Goal: Information Seeking & Learning: Learn about a topic

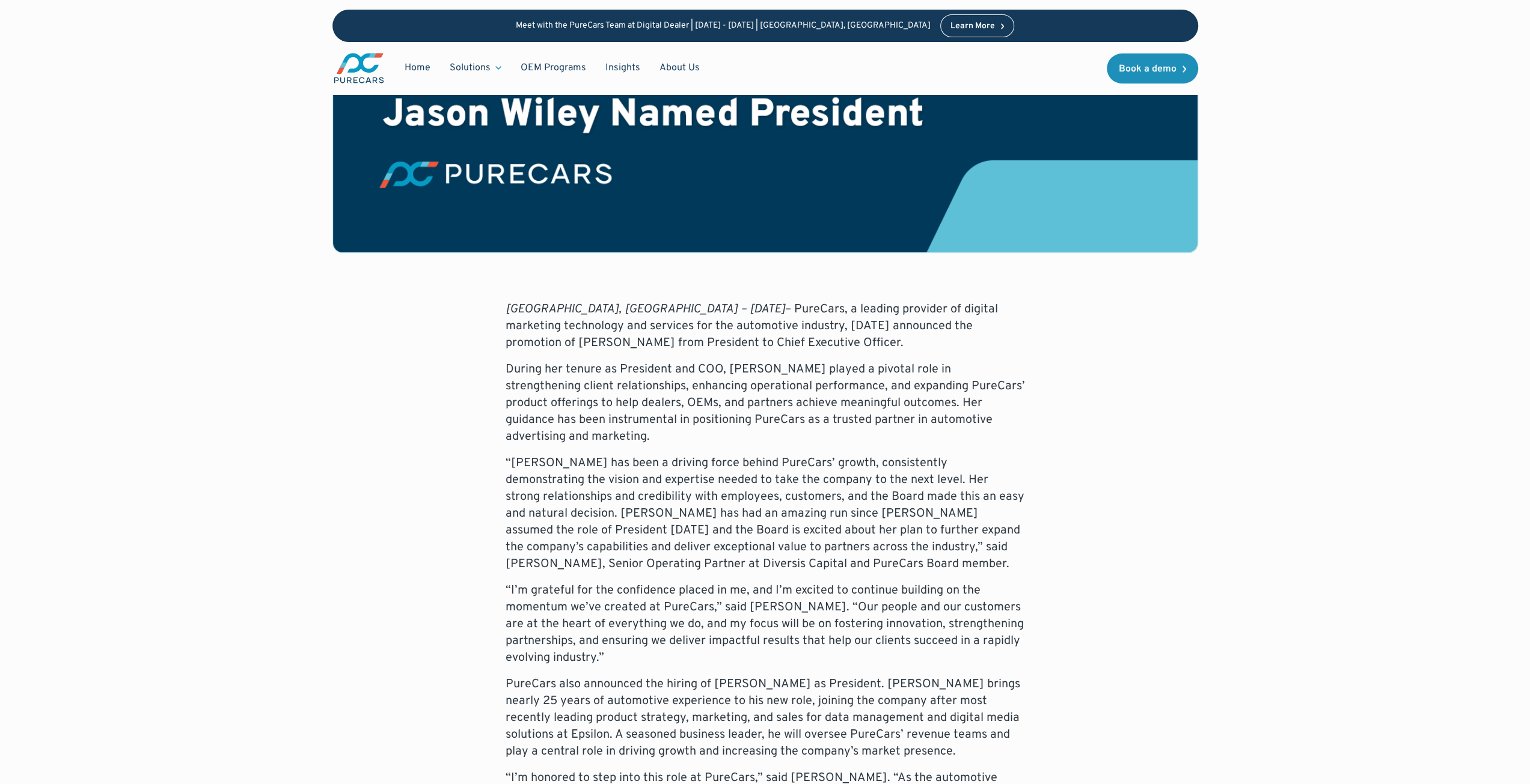
scroll to position [421, 0]
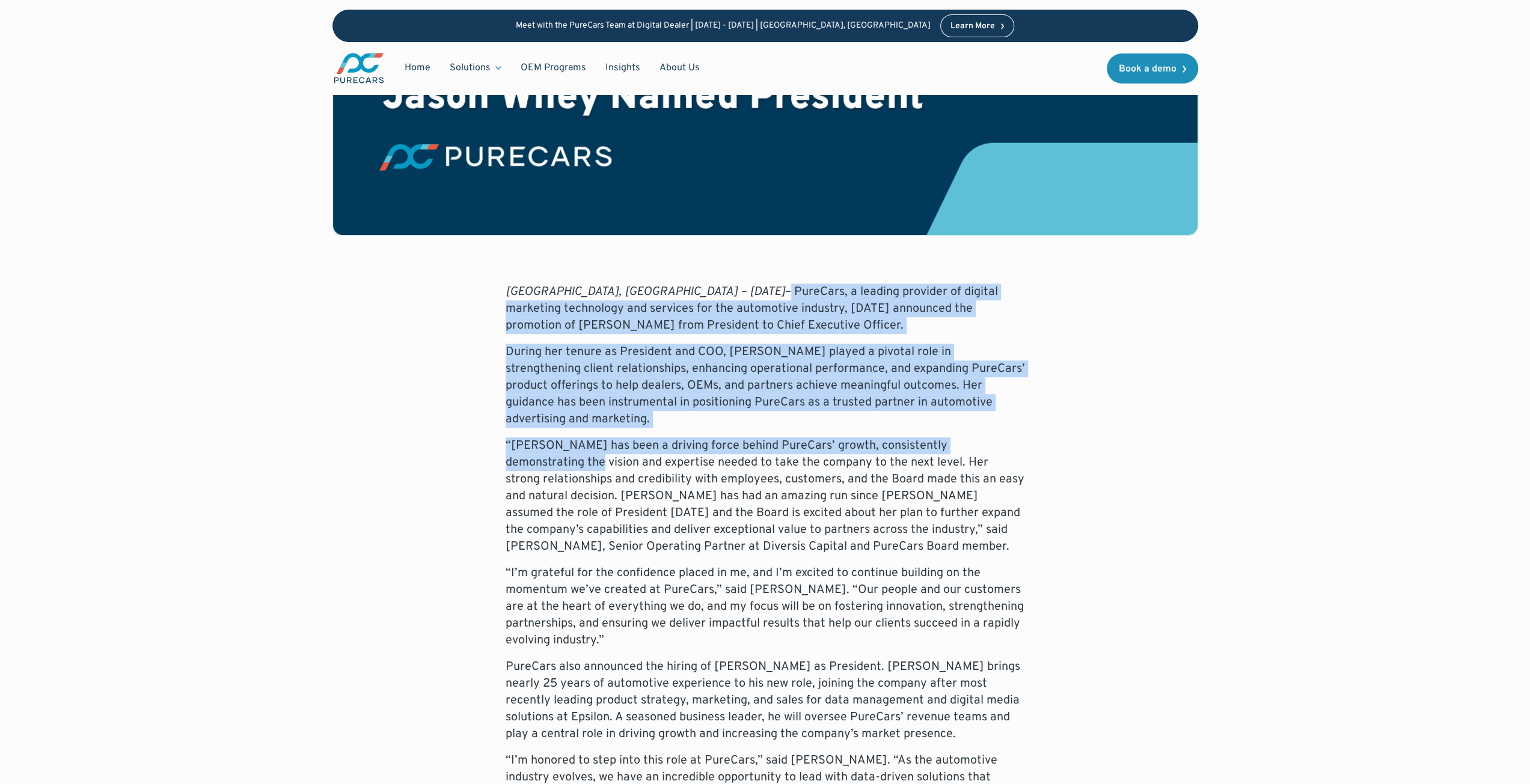
drag, startPoint x: 683, startPoint y: 243, endPoint x: 1034, endPoint y: 391, distance: 380.9
click at [914, 391] on div "Atlanta, GA – September 15, 2025 – PureCars, a leading provider of digital mark…" at bounding box center [765, 681] width 866 height 795
click at [914, 392] on div "Atlanta, GA – September 15, 2025 – PureCars, a leading provider of digital mark…" at bounding box center [765, 681] width 866 height 795
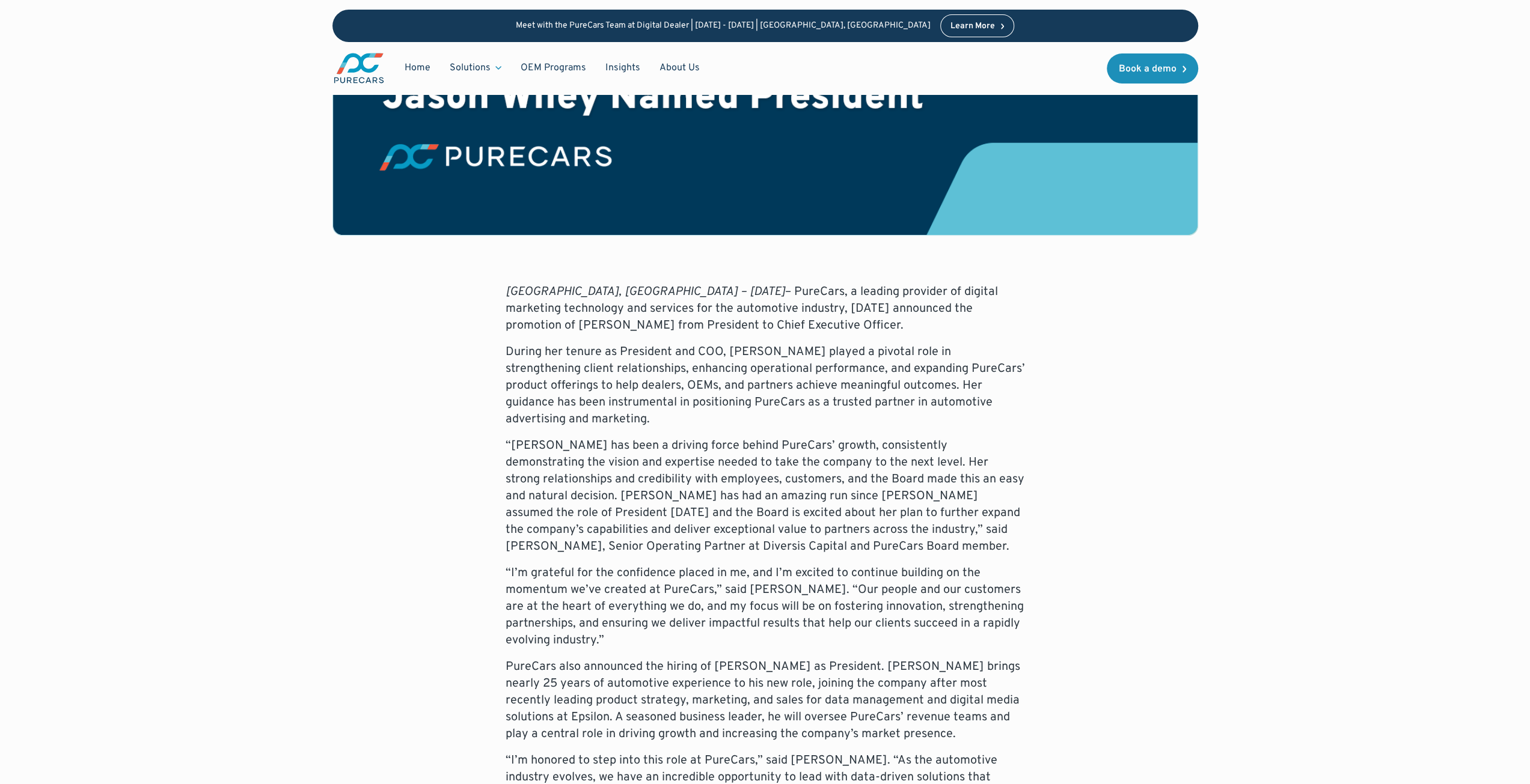
click at [744, 365] on p "During her tenure as President and COO, Donalson played a pivotal role in stren…" at bounding box center [765, 385] width 520 height 84
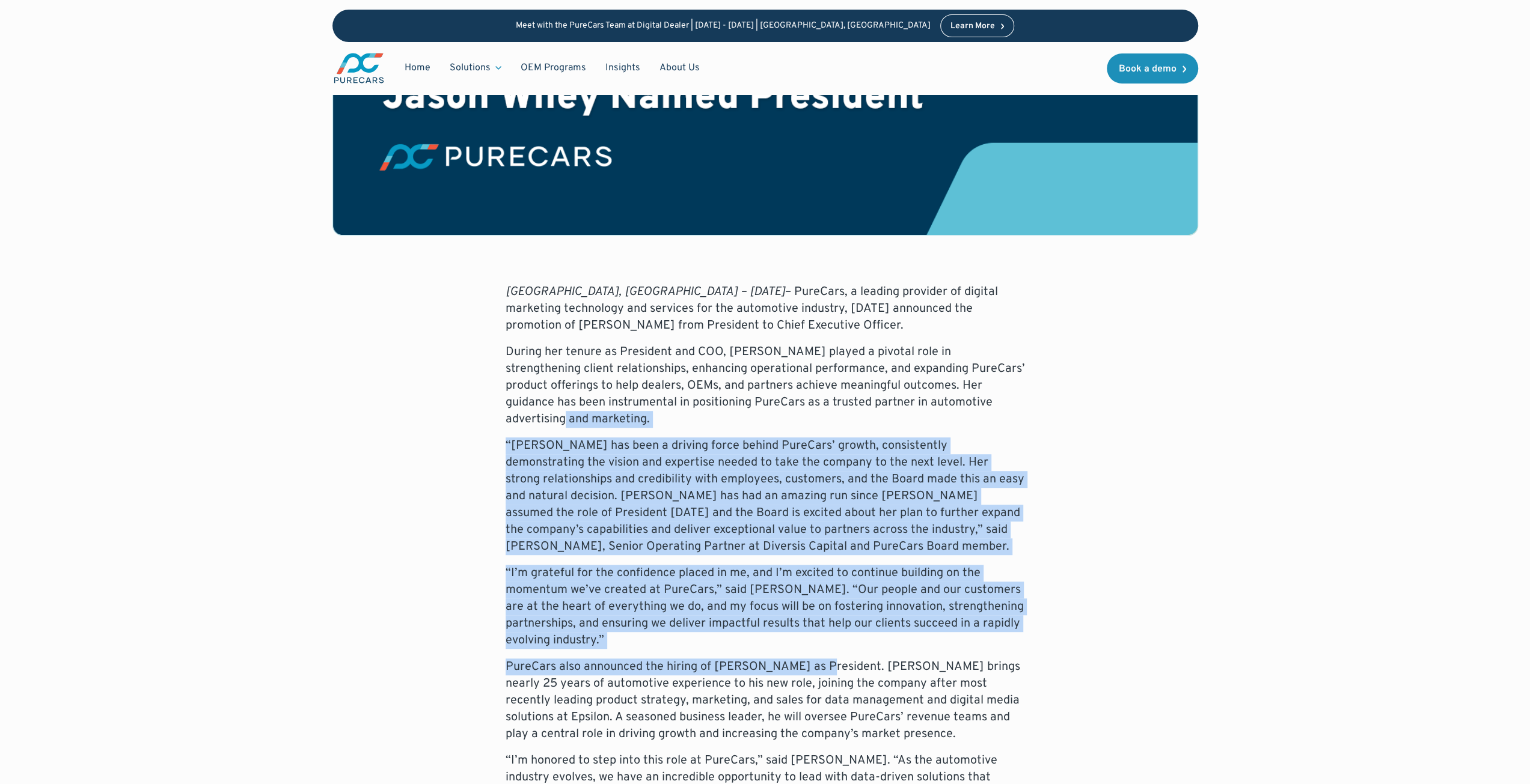
drag, startPoint x: 617, startPoint y: 499, endPoint x: 812, endPoint y: 622, distance: 230.6
click at [812, 437] on div "Atlanta, GA – September 15, 2025 – PureCars, a leading provider of digital mark…" at bounding box center [765, 681] width 866 height 795
click at [812, 437] on p "PureCars also announced the hiring of Jason Wiley as President. Wiley brings ne…" at bounding box center [765, 701] width 520 height 84
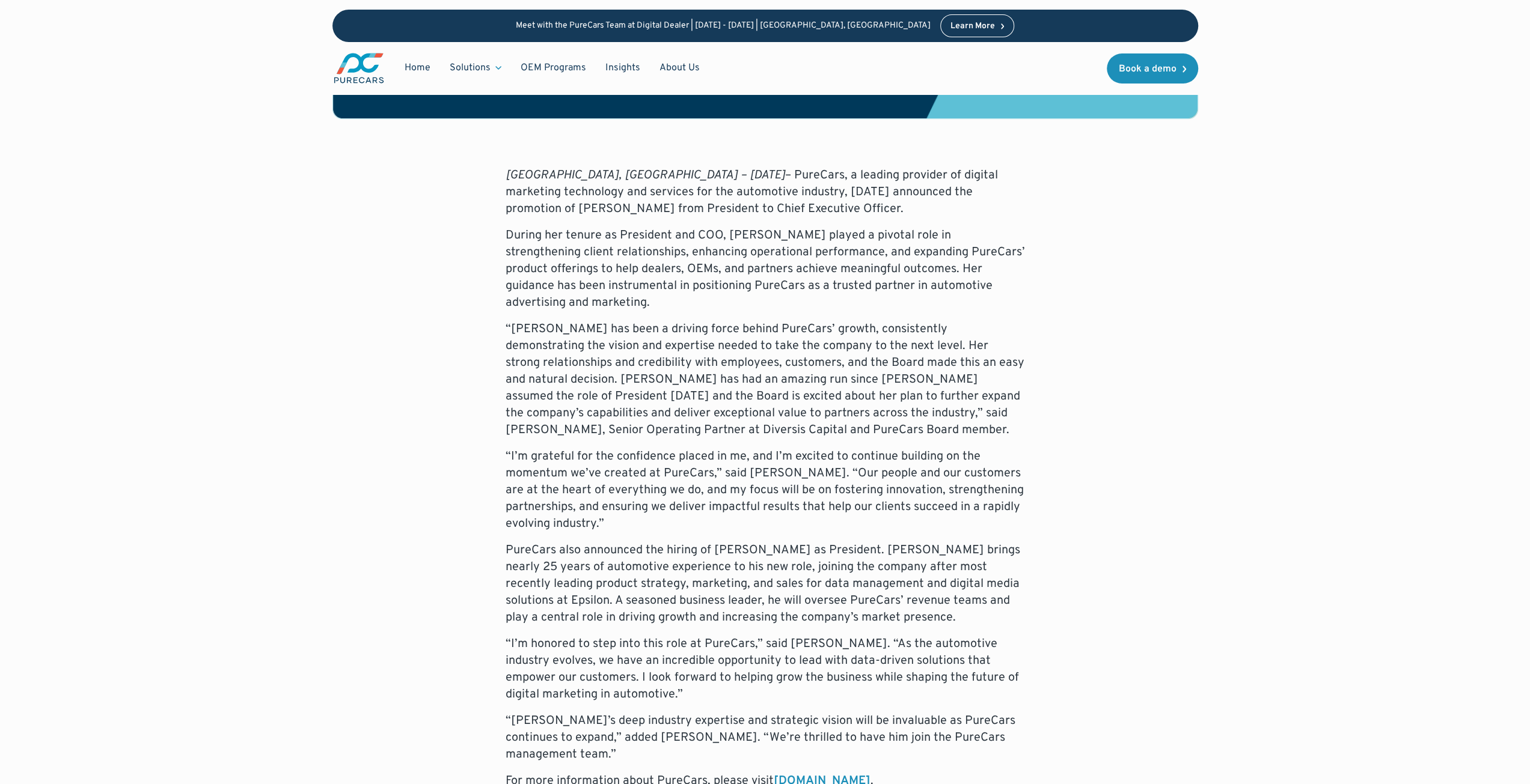
scroll to position [541, 0]
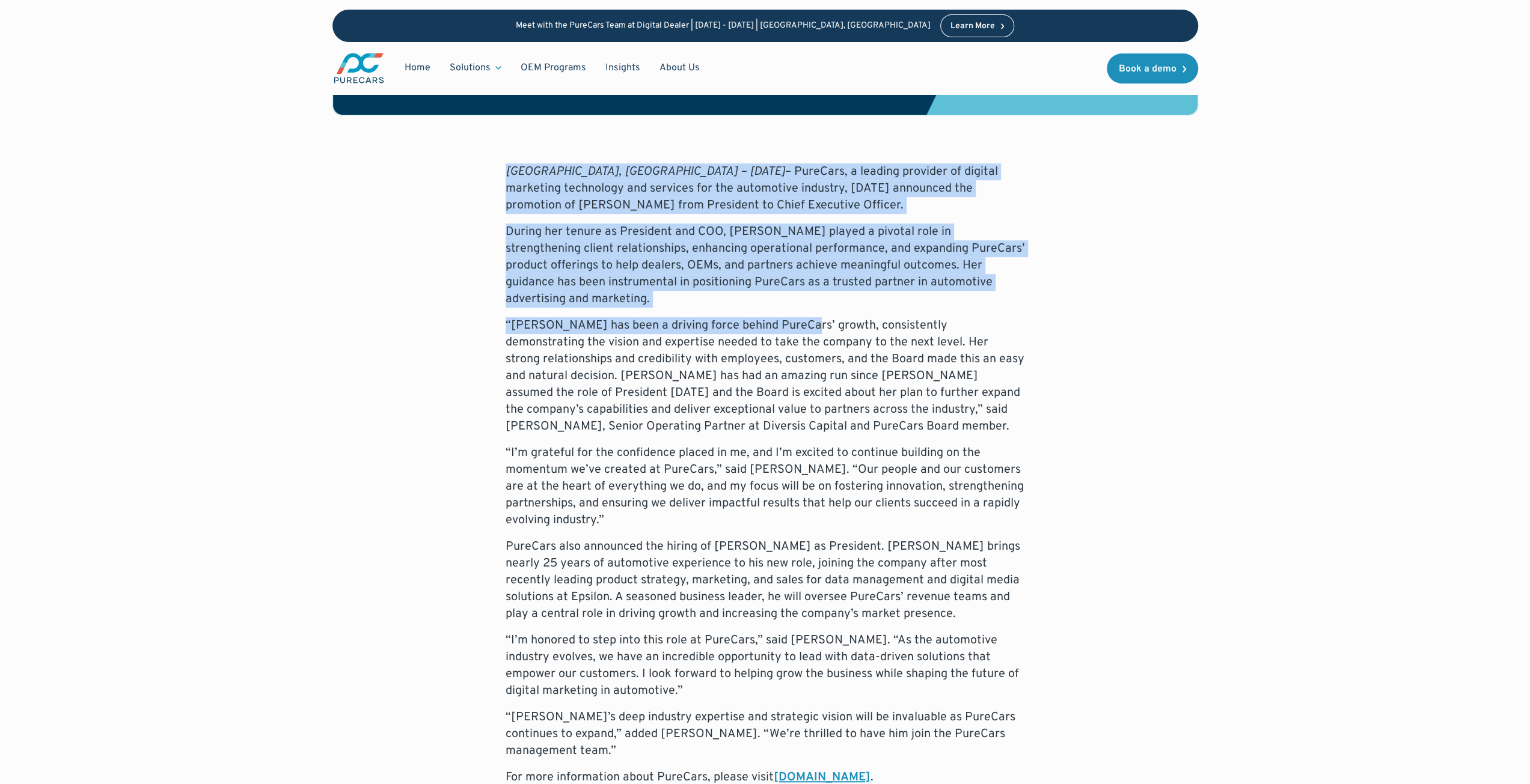
drag, startPoint x: 500, startPoint y: 121, endPoint x: 795, endPoint y: 285, distance: 337.5
click at [795, 285] on div "Atlanta, GA – September 15, 2025 – PureCars, a leading provider of digital mark…" at bounding box center [765, 561] width 866 height 795
click at [433, 261] on div "Atlanta, GA – September 15, 2025 – PureCars, a leading provider of digital mark…" at bounding box center [765, 561] width 866 height 795
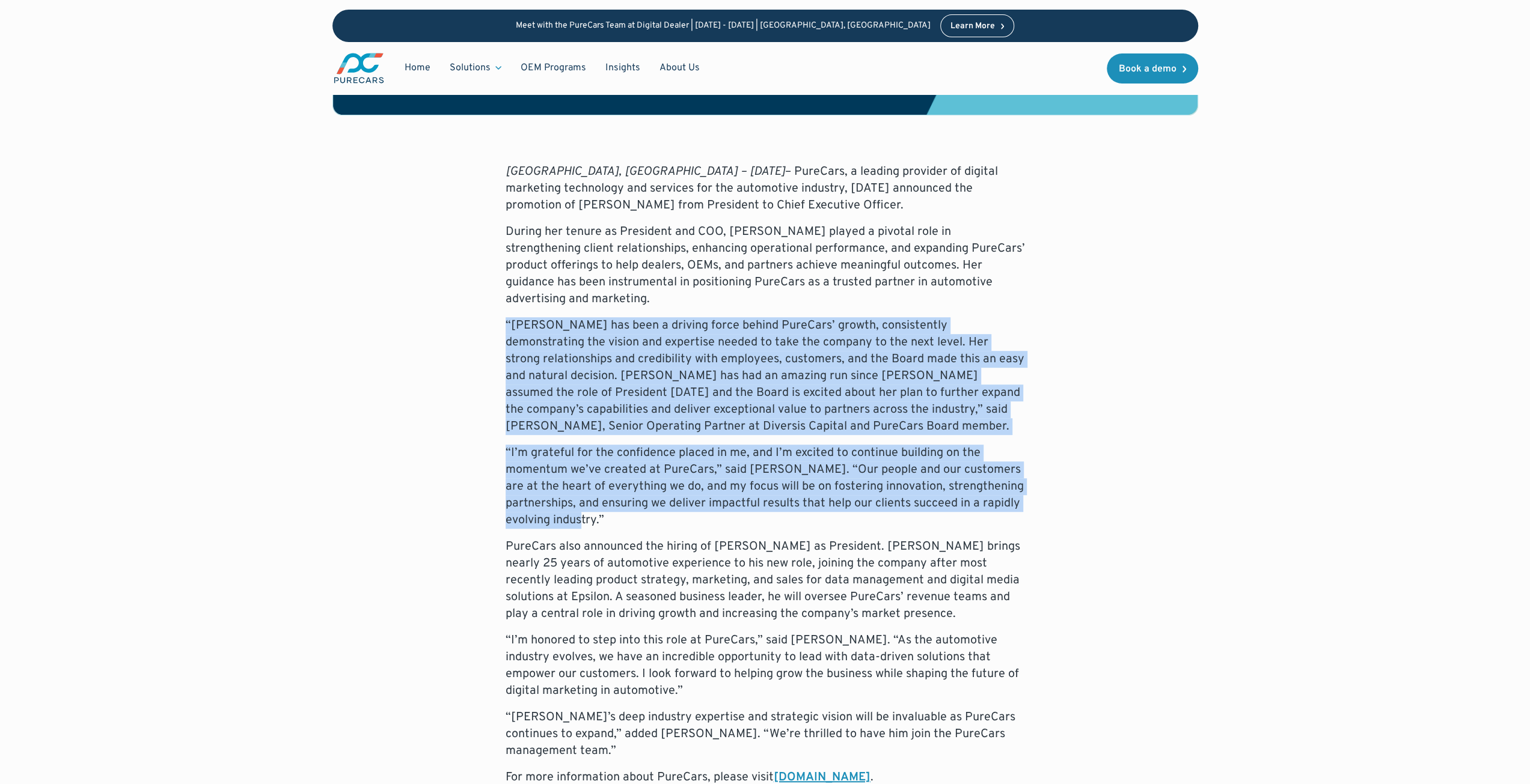
drag, startPoint x: 480, startPoint y: 268, endPoint x: 771, endPoint y: 485, distance: 363.0
click at [772, 437] on div "Atlanta, GA – September 15, 2025 – PureCars, a leading provider of digital mark…" at bounding box center [765, 561] width 866 height 795
click at [771, 437] on p "“I’m grateful for the confidence placed in me, and I’m excited to continue buil…" at bounding box center [765, 486] width 520 height 84
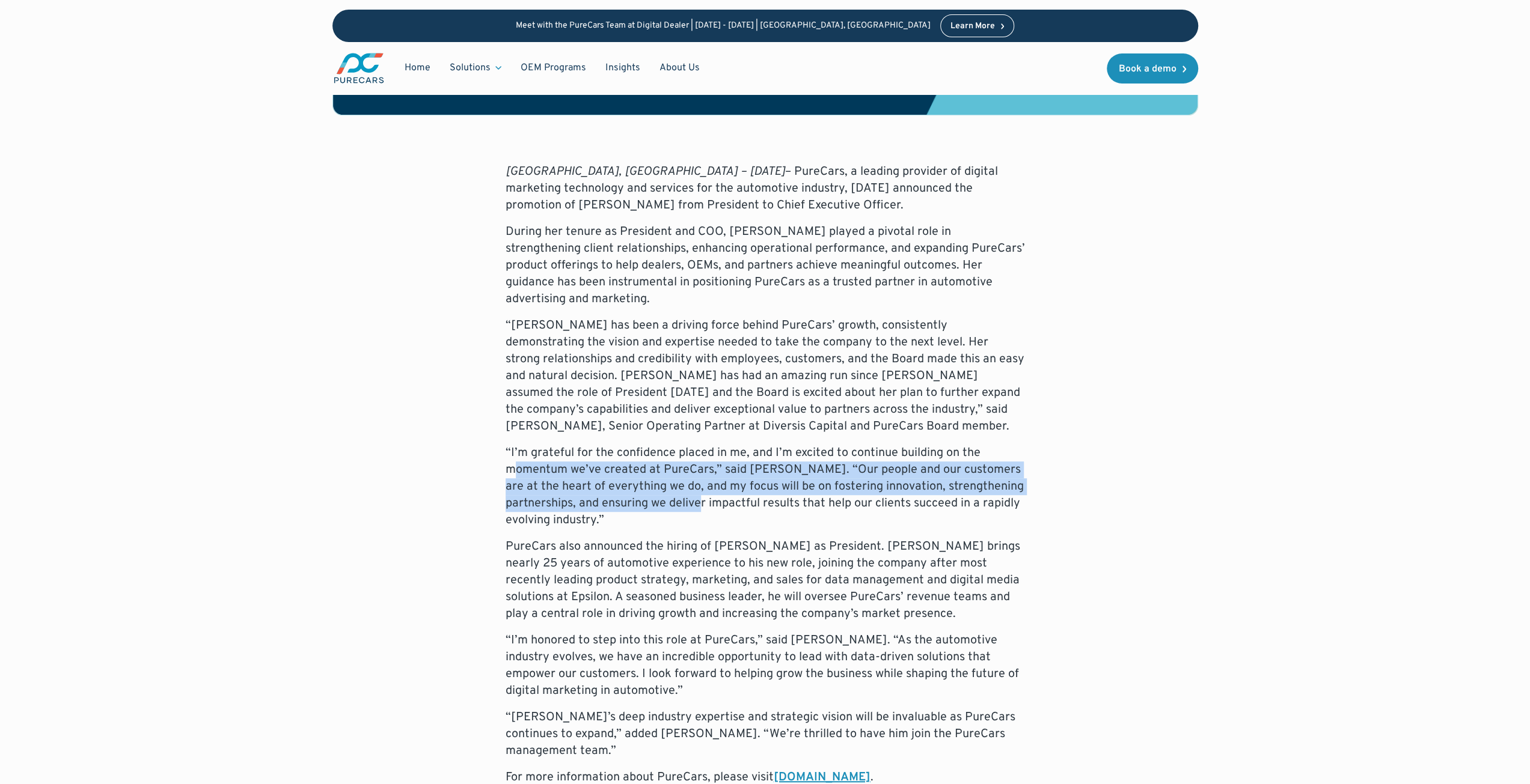
drag, startPoint x: 511, startPoint y: 428, endPoint x: 731, endPoint y: 463, distance: 222.8
click at [730, 437] on p "“I’m grateful for the confidence placed in me, and I’m excited to continue buil…" at bounding box center [765, 486] width 520 height 84
click at [731, 437] on p "“I’m grateful for the confidence placed in me, and I’m excited to continue buil…" at bounding box center [765, 486] width 520 height 84
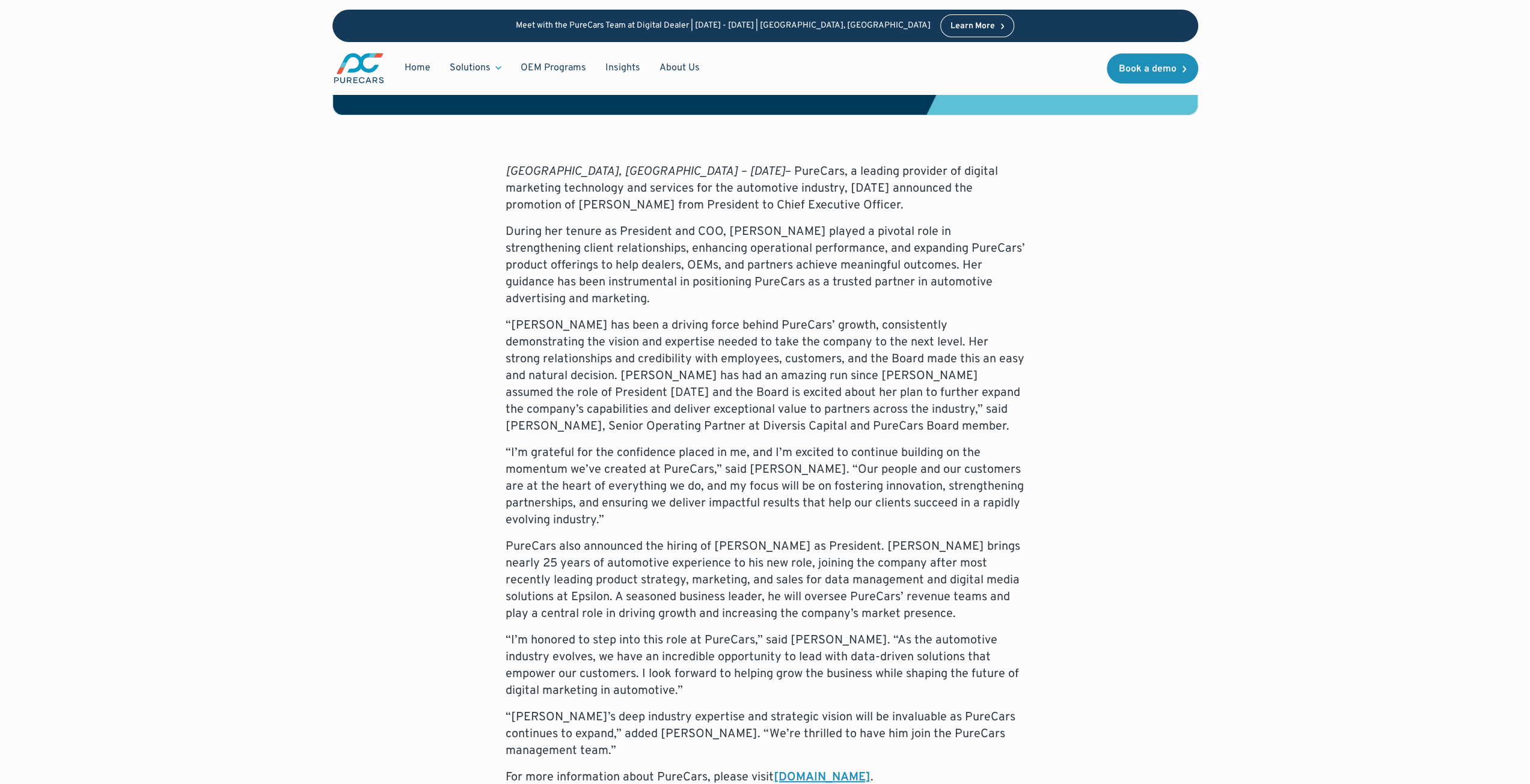
drag, startPoint x: 658, startPoint y: 487, endPoint x: 558, endPoint y: 506, distance: 101.8
click at [658, 437] on div "Atlanta, GA – September 15, 2025 – PureCars, a leading provider of digital mark…" at bounding box center [765, 561] width 520 height 795
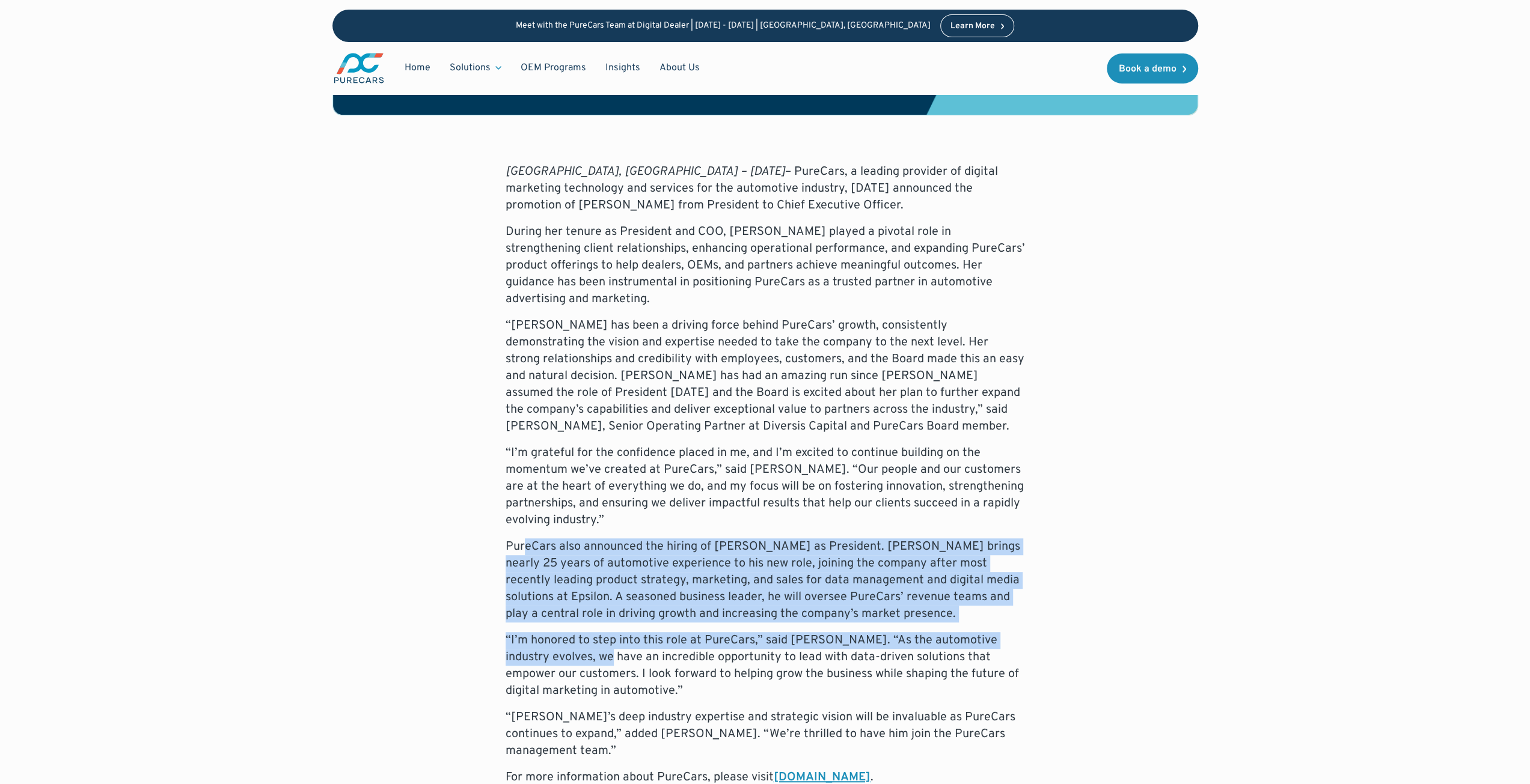
drag, startPoint x: 523, startPoint y: 508, endPoint x: 564, endPoint y: 612, distance: 111.8
click at [564, 437] on div "Atlanta, GA – September 15, 2025 – PureCars, a leading provider of digital mark…" at bounding box center [765, 561] width 520 height 795
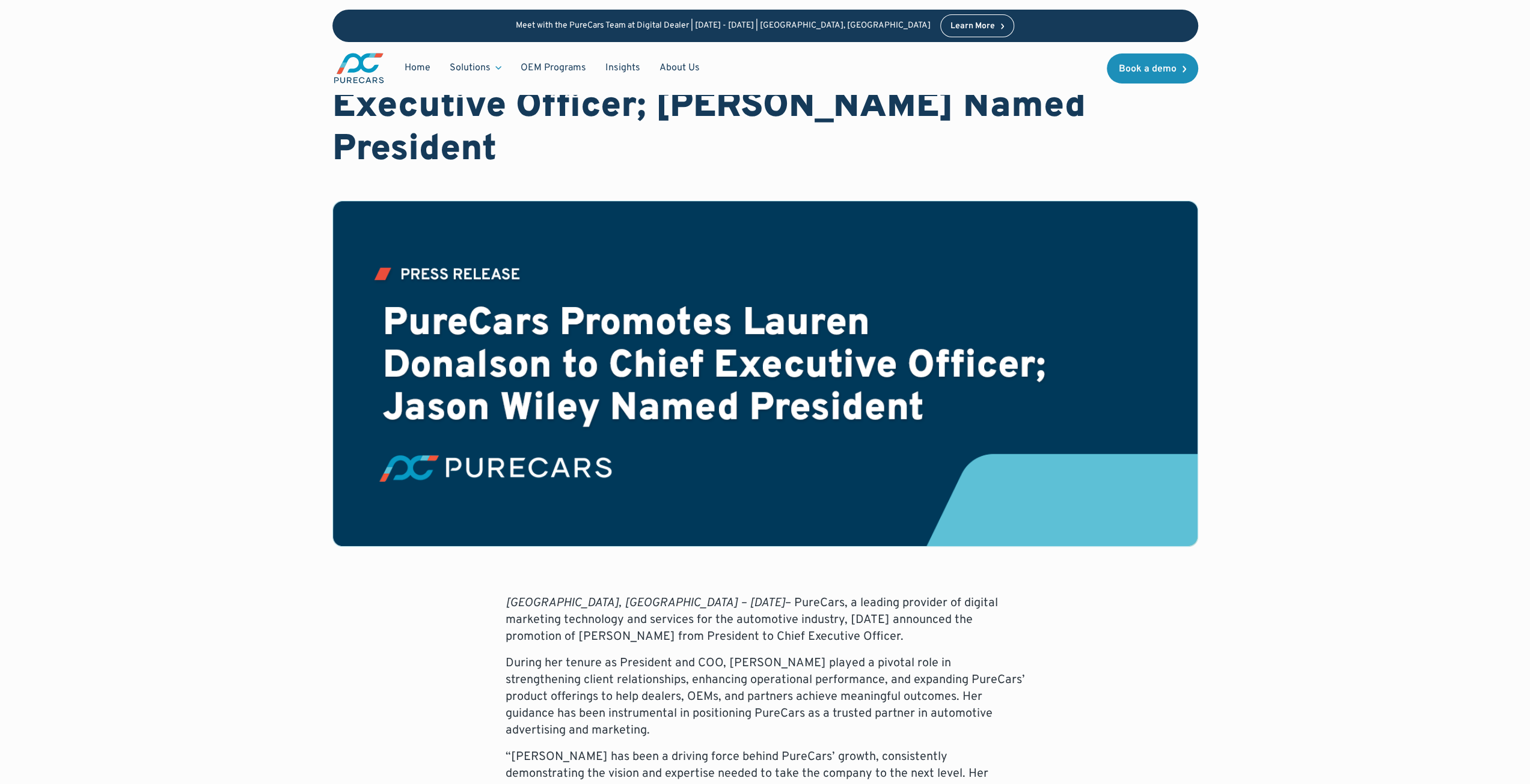
scroll to position [60, 0]
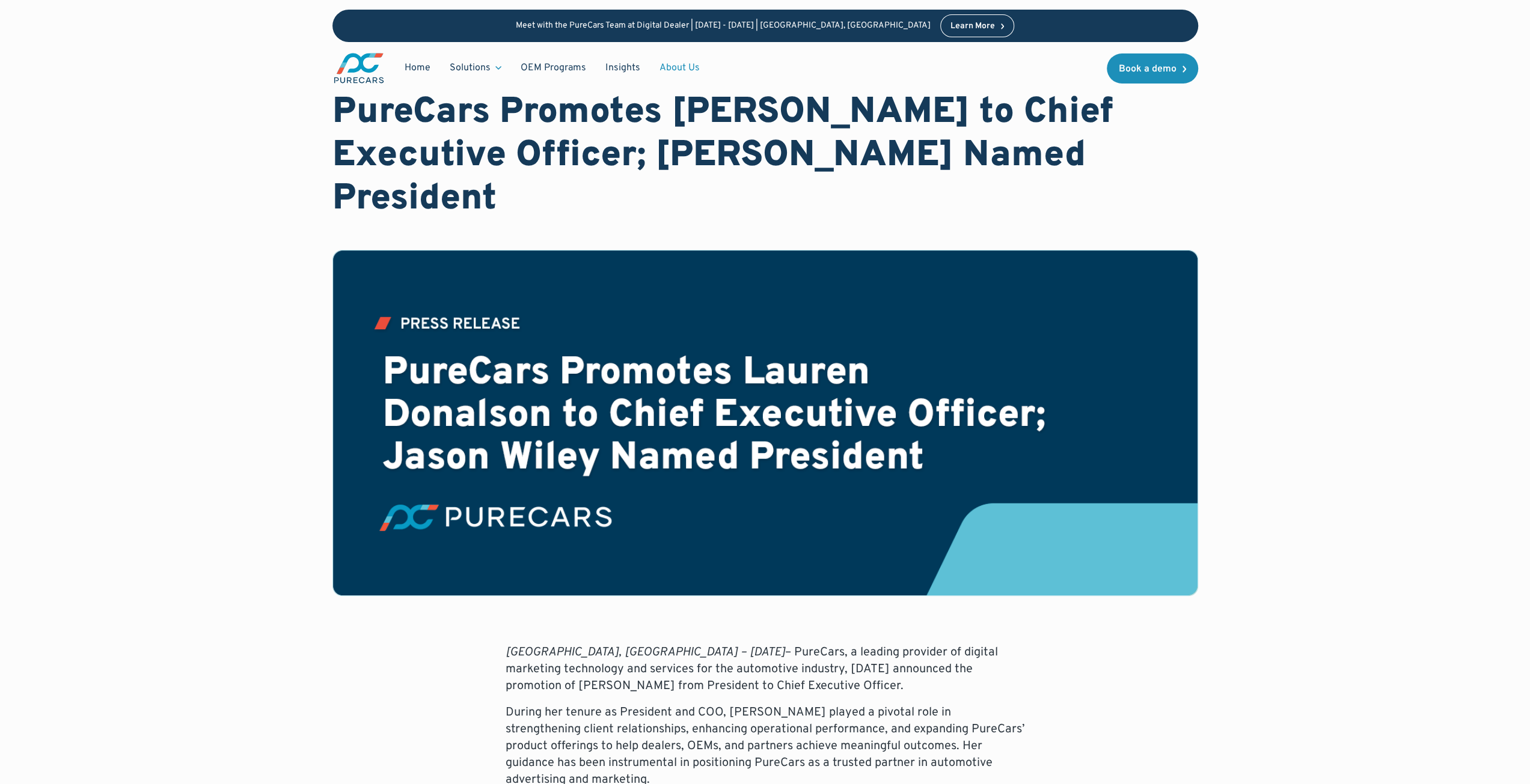
click at [674, 65] on link "About Us" at bounding box center [680, 67] width 59 height 23
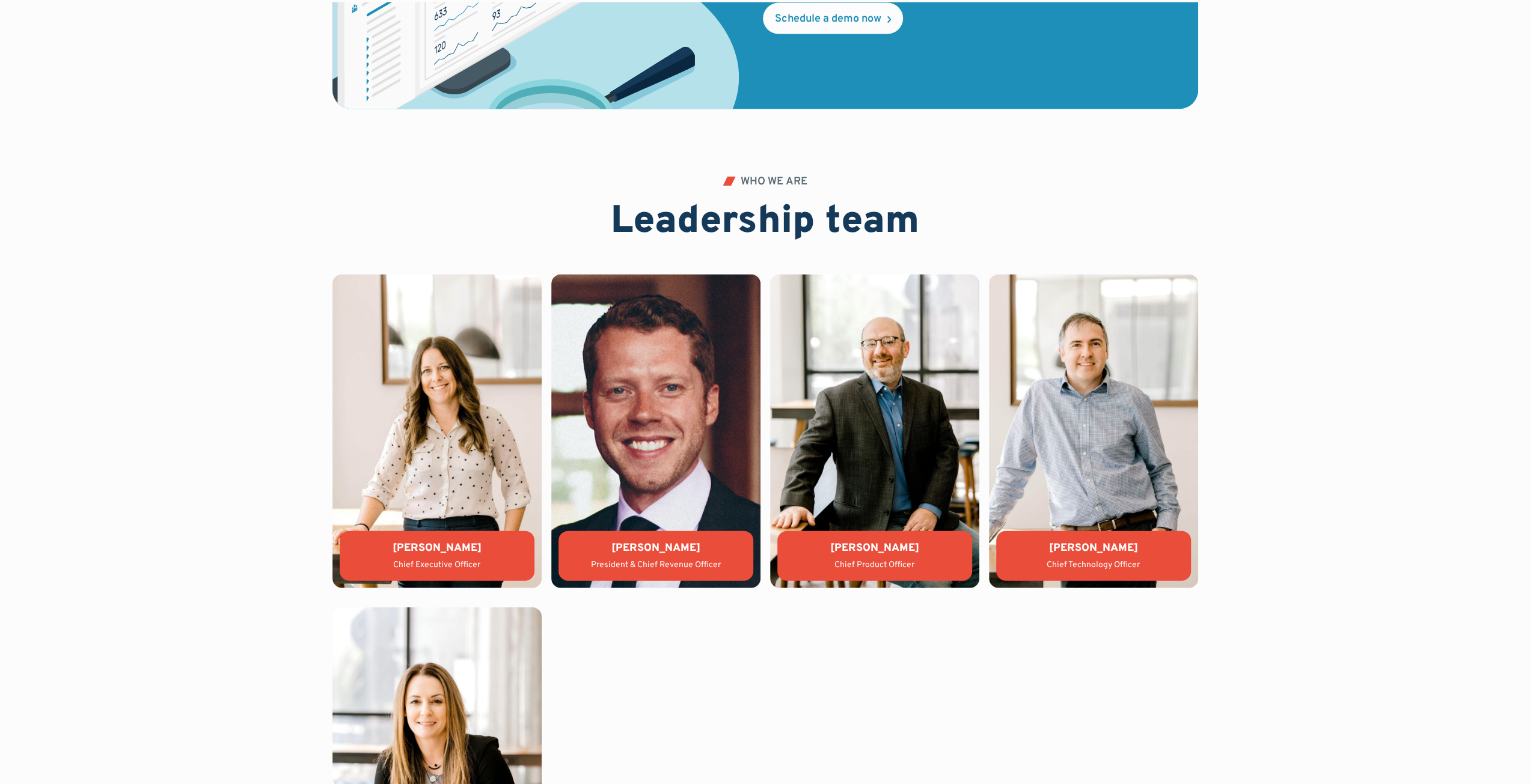
scroll to position [2524, 0]
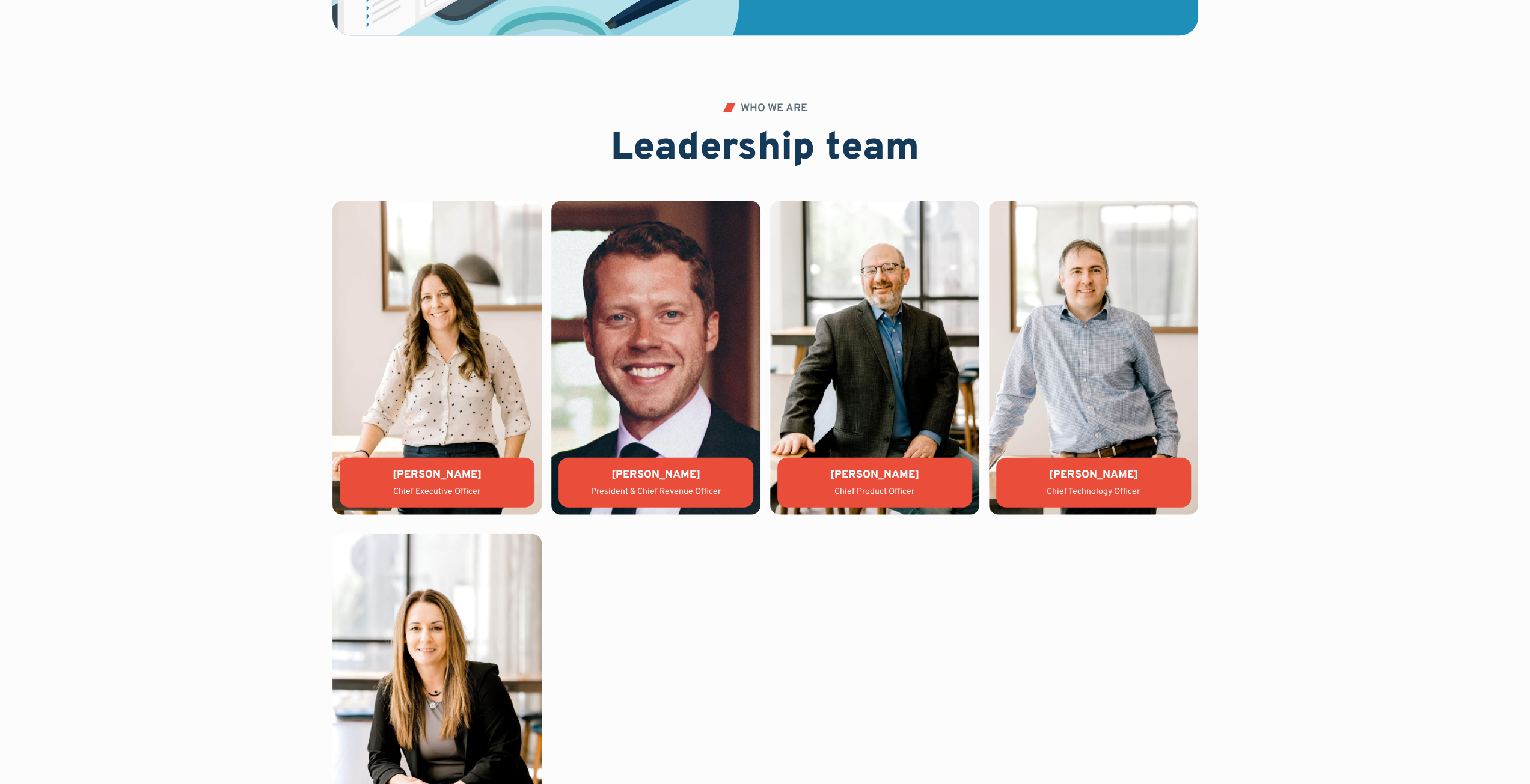
click at [451, 353] on img at bounding box center [437, 359] width 209 height 314
click at [463, 470] on div "[PERSON_NAME]" at bounding box center [436, 475] width 175 height 15
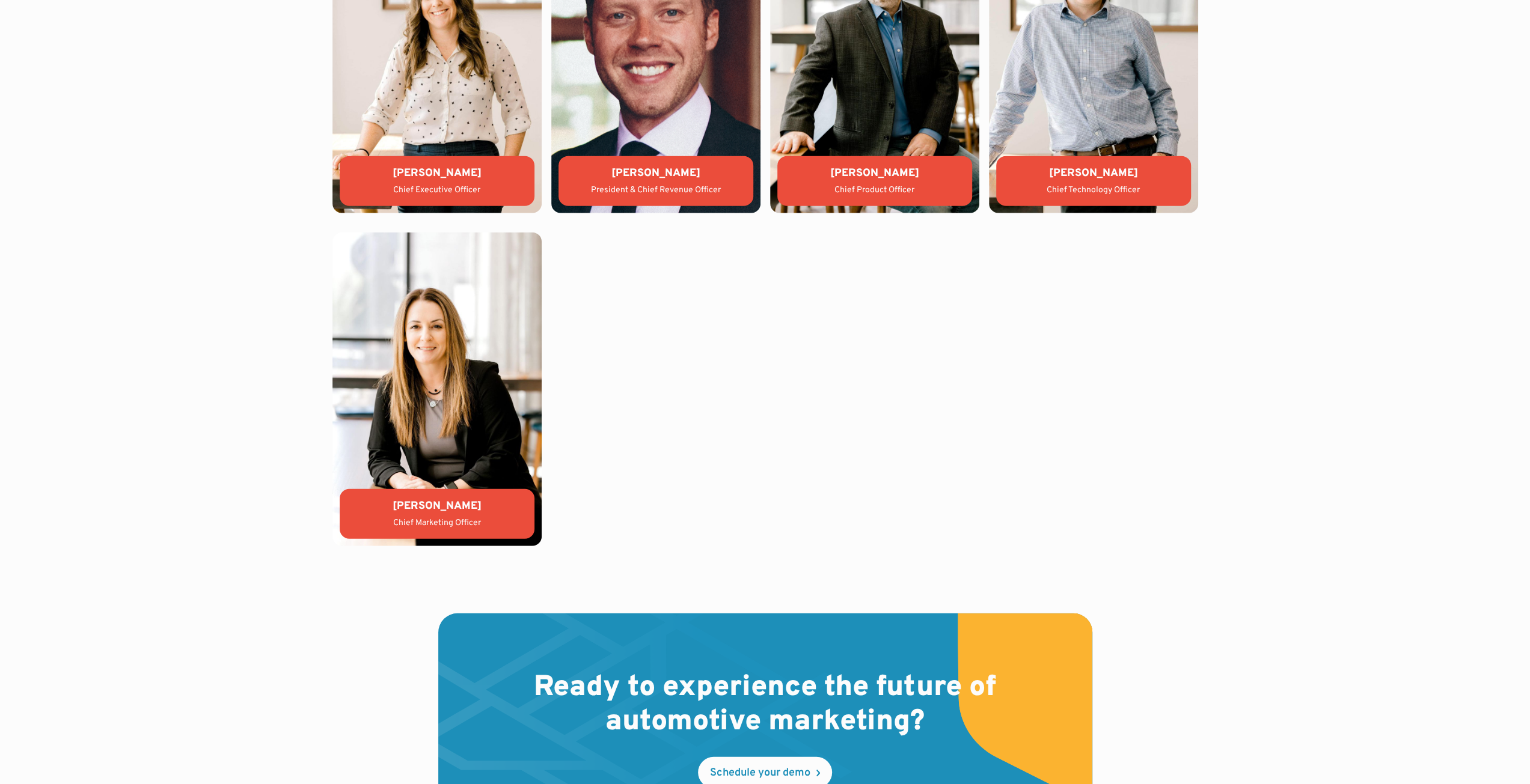
scroll to position [2644, 0]
